Goal: Information Seeking & Learning: Check status

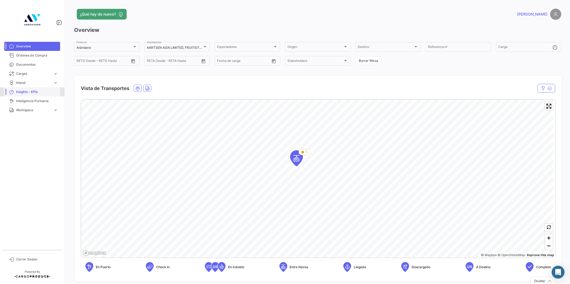
click at [22, 92] on span "Insights - KPIs" at bounding box center [37, 92] width 42 height 5
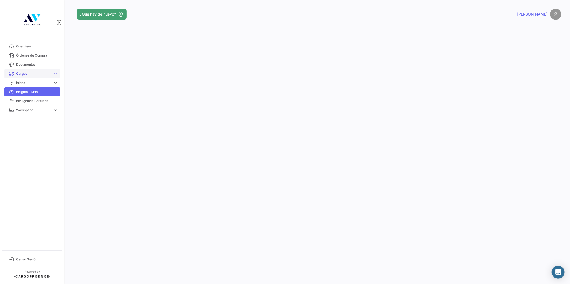
click at [27, 75] on span "Cargas" at bounding box center [33, 73] width 35 height 5
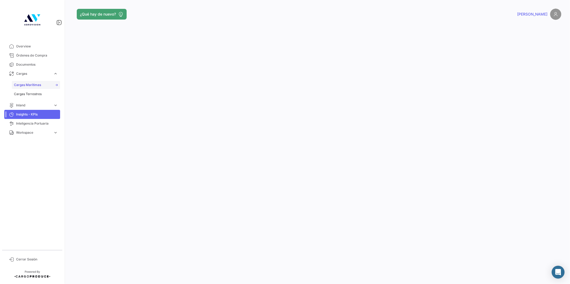
click at [31, 85] on span "Cargas Marítimas" at bounding box center [27, 85] width 27 height 5
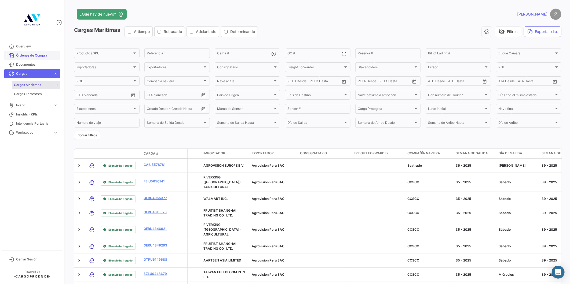
click at [26, 55] on span "Órdenes de Compra" at bounding box center [37, 55] width 42 height 5
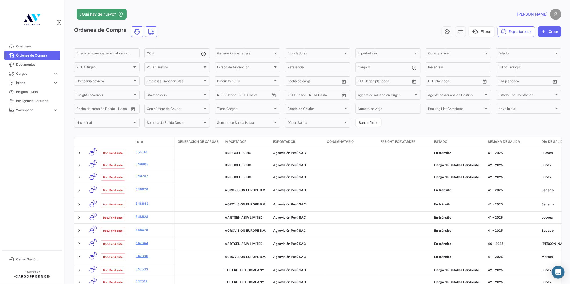
click at [544, 15] on link "[PERSON_NAME]" at bounding box center [539, 14] width 44 height 11
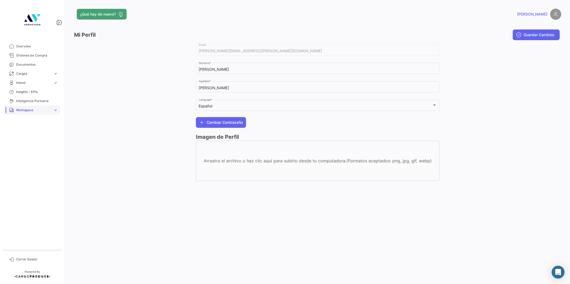
click at [38, 113] on link "Workspace expand_more" at bounding box center [32, 110] width 56 height 9
click at [26, 47] on span "Overview" at bounding box center [37, 46] width 42 height 5
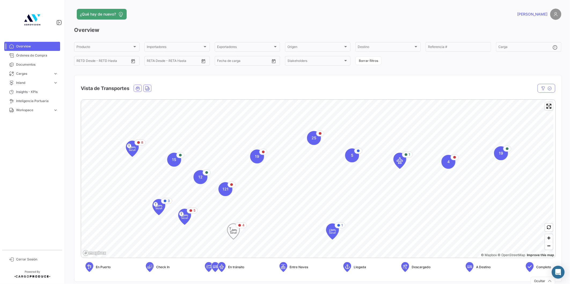
click at [235, 232] on icon "Map marker" at bounding box center [234, 231] width 8 height 11
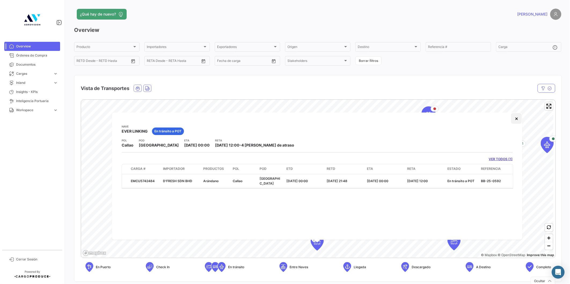
click at [514, 119] on button "×" at bounding box center [516, 118] width 11 height 11
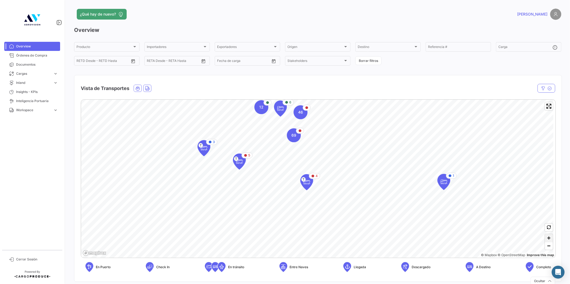
click at [547, 237] on span "Zoom in" at bounding box center [549, 238] width 8 height 8
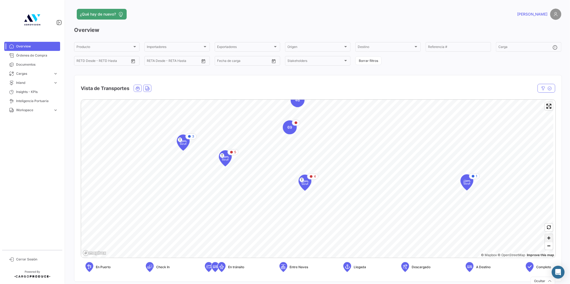
click at [547, 237] on span "Zoom in" at bounding box center [549, 238] width 8 height 8
click at [277, 189] on span "T" at bounding box center [277, 187] width 4 height 5
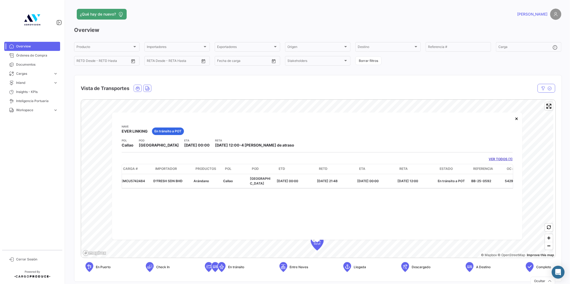
scroll to position [0, 53]
click at [507, 160] on link "VER TODOS (1)" at bounding box center [501, 159] width 24 height 5
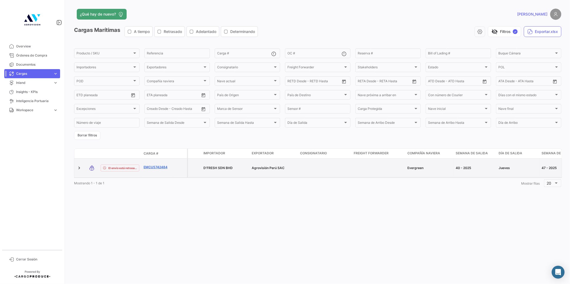
click at [163, 165] on link "EMCU5742484" at bounding box center [157, 167] width 28 height 5
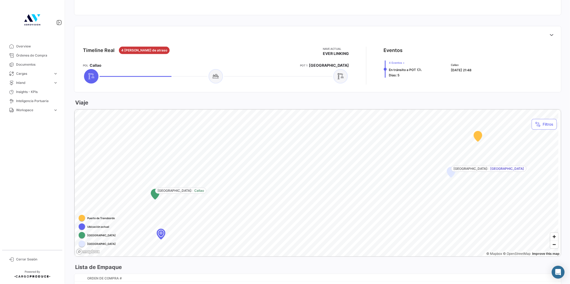
scroll to position [208, 0]
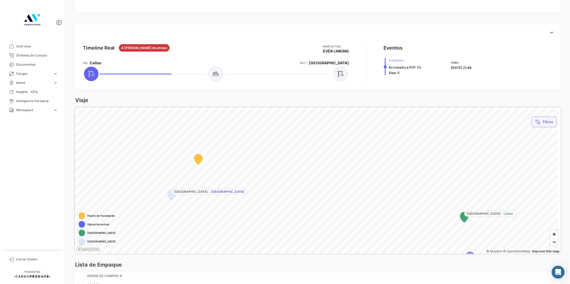
click at [538, 124] on button "Filtros" at bounding box center [543, 122] width 25 height 11
click at [304, 176] on div at bounding box center [285, 142] width 570 height 284
click at [19, 48] on span "Overview" at bounding box center [37, 46] width 42 height 5
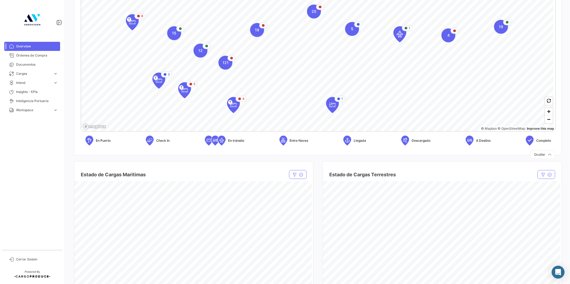
scroll to position [139, 0]
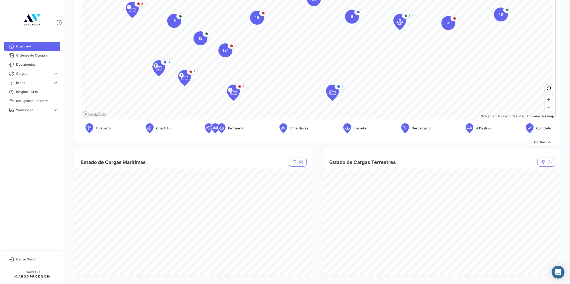
click at [70, 168] on div "¿Qué hay de nuevo? [PERSON_NAME] Overview Producto Producto Importadores Import…" at bounding box center [317, 142] width 504 height 284
click at [69, 175] on div "¿Qué hay de nuevo? [PERSON_NAME] Overview Producto Producto Importadores Import…" at bounding box center [317, 142] width 504 height 284
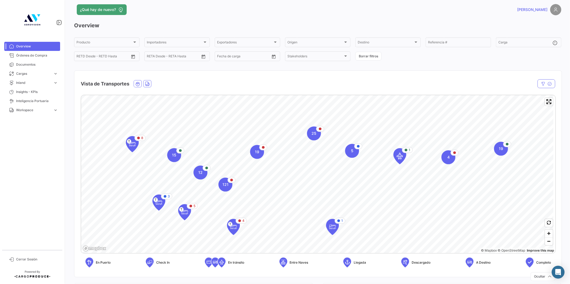
scroll to position [0, 0]
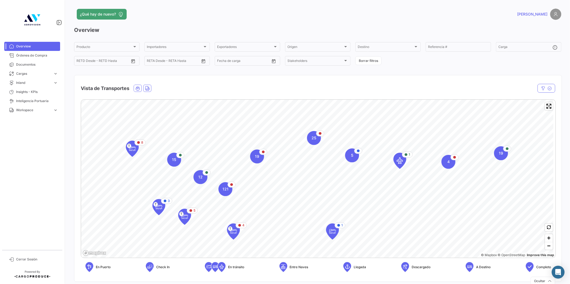
click at [116, 34] on div "Overview Producto Producto Importadores Importadores Exportadores Exportadores …" at bounding box center [317, 153] width 487 height 255
